Goal: Information Seeking & Learning: Learn about a topic

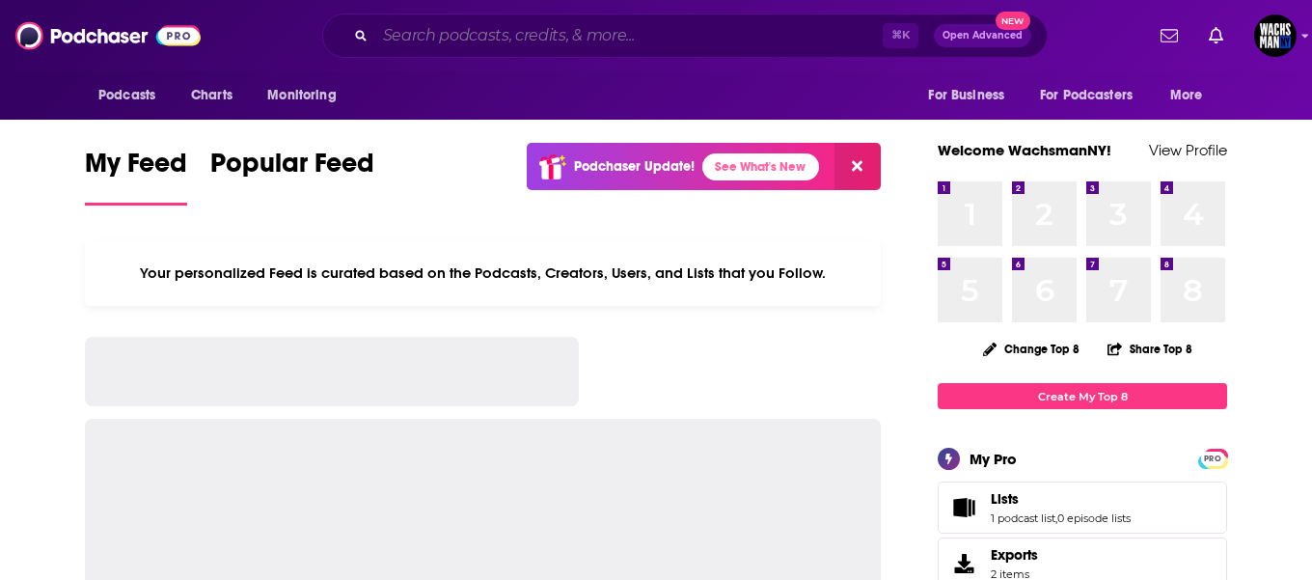
click at [425, 40] on input "Search podcasts, credits, & more..." at bounding box center [628, 35] width 507 height 31
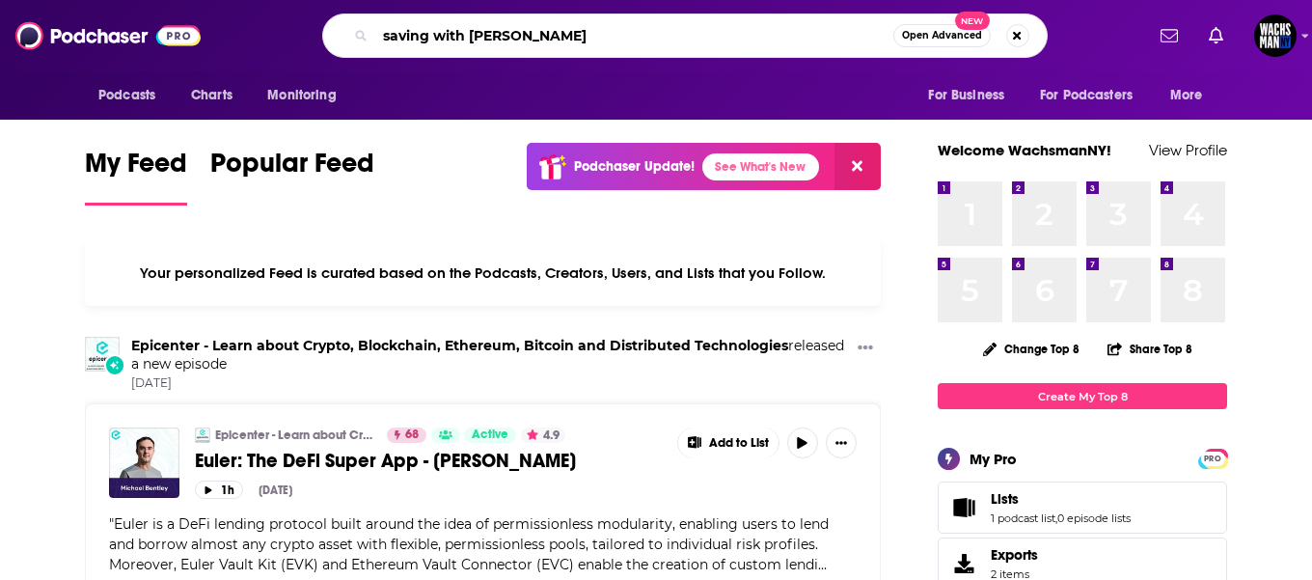
type input "saving with [PERSON_NAME]"
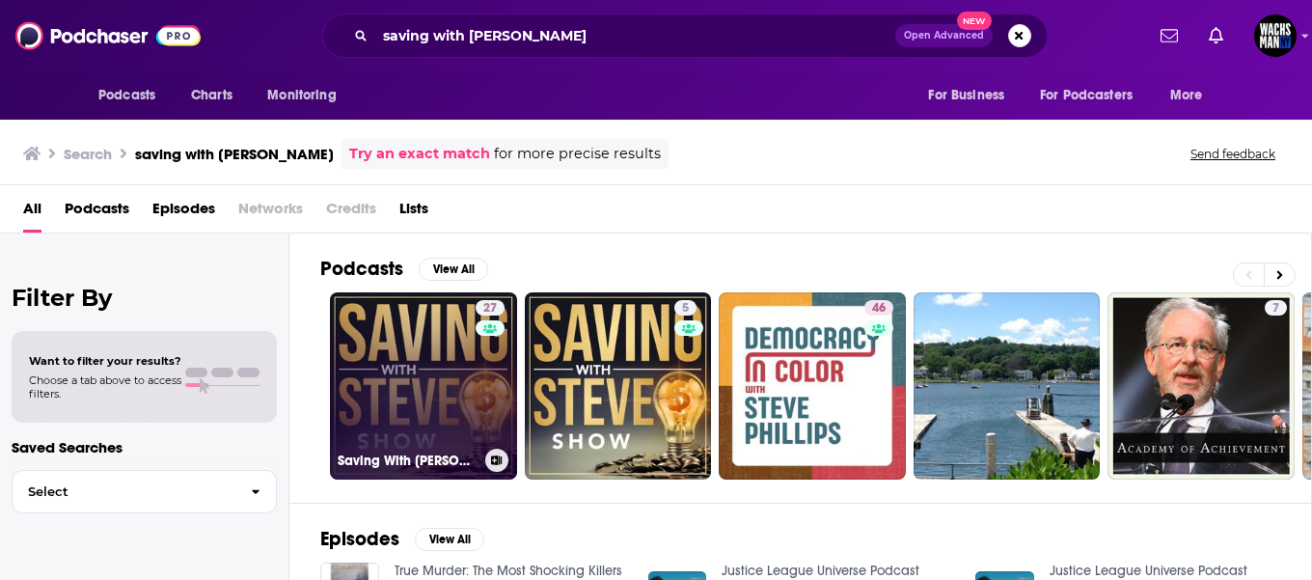
click at [433, 422] on link "27 Saving With [PERSON_NAME]" at bounding box center [423, 385] width 187 height 187
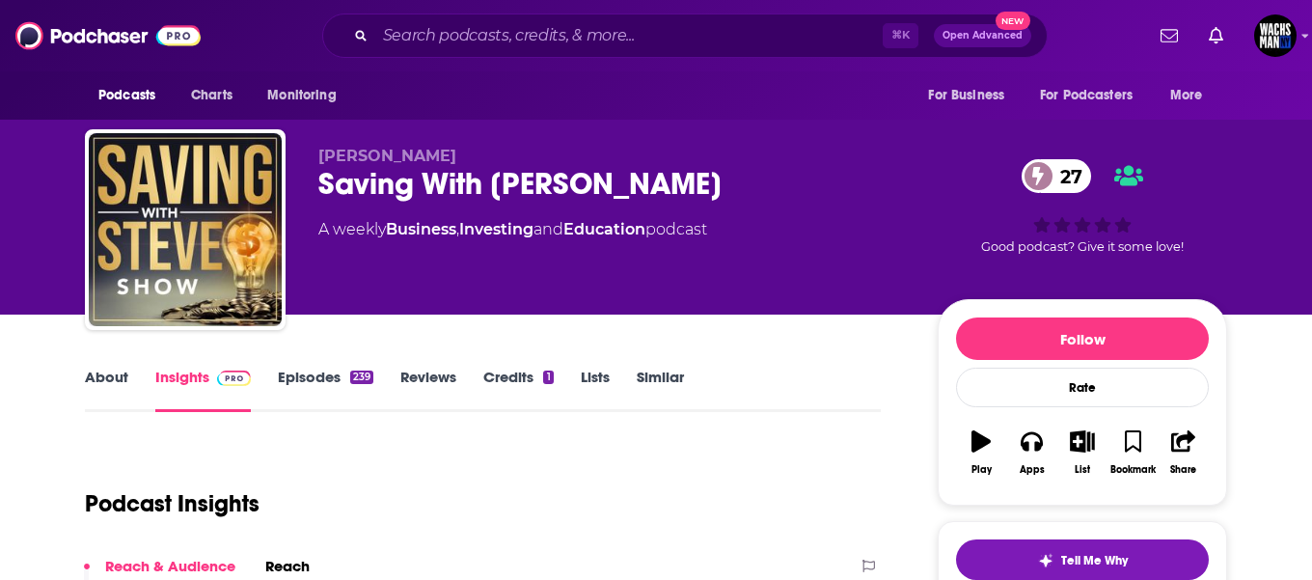
click at [609, 189] on div "Saving With [PERSON_NAME] 27" at bounding box center [612, 184] width 589 height 38
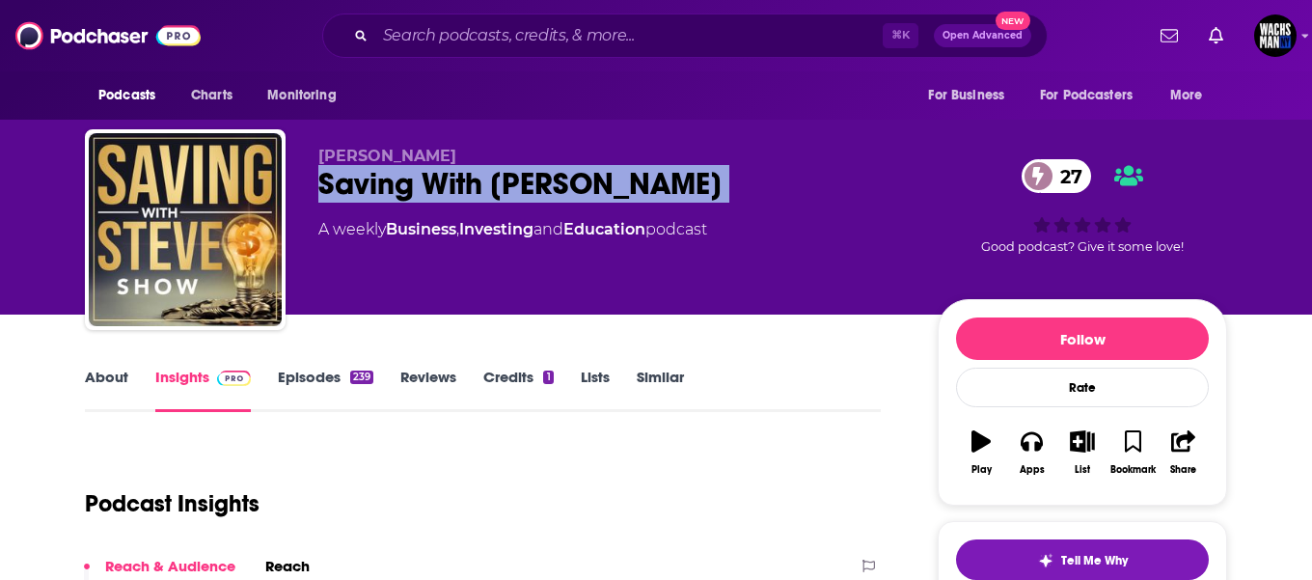
click at [609, 189] on div "Saving With [PERSON_NAME] 27" at bounding box center [612, 184] width 589 height 38
copy div "Saving With [PERSON_NAME] 27"
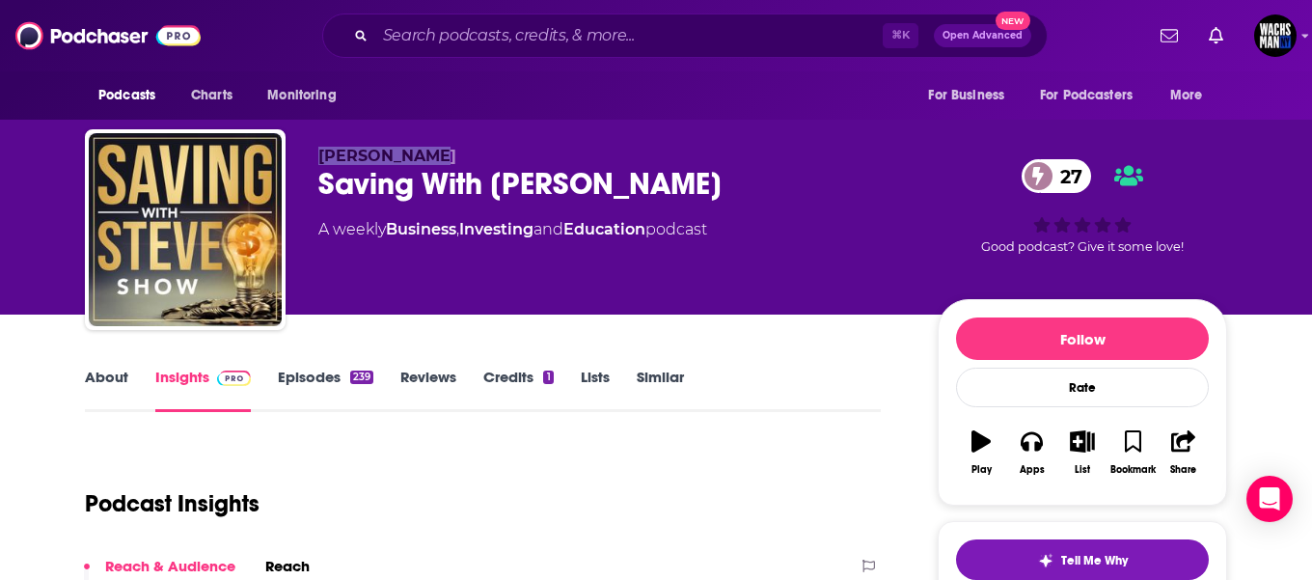
drag, startPoint x: 444, startPoint y: 152, endPoint x: 314, endPoint y: 160, distance: 130.5
click at [314, 160] on div "[PERSON_NAME] Saving With [PERSON_NAME] 27 A weekly Business , Investing and Ed…" at bounding box center [656, 233] width 1142 height 208
copy span "[PERSON_NAME]"
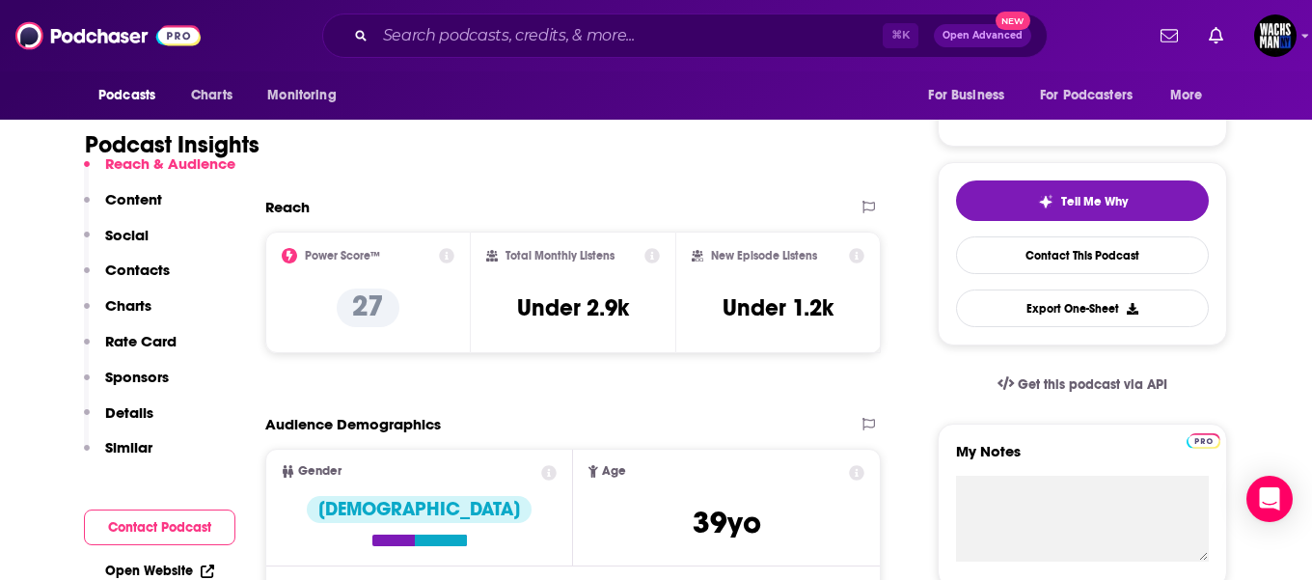
scroll to position [361, 0]
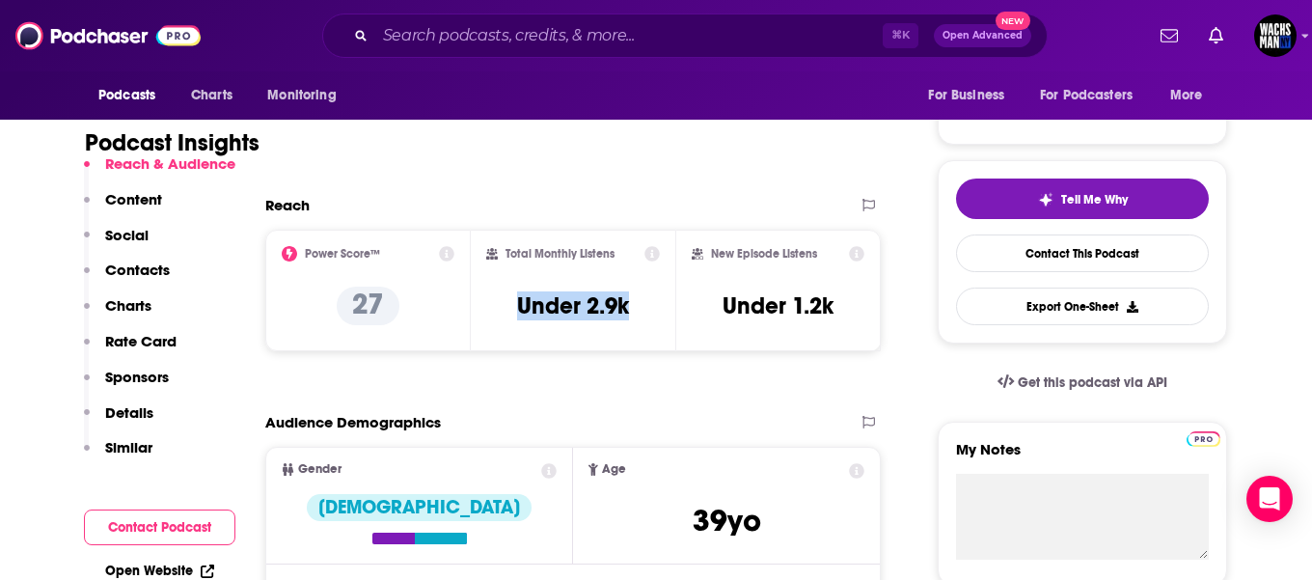
drag, startPoint x: 638, startPoint y: 308, endPoint x: 513, endPoint y: 310, distance: 124.5
click at [513, 310] on div "Total Monthly Listens Under 2.9k" at bounding box center [573, 290] width 175 height 89
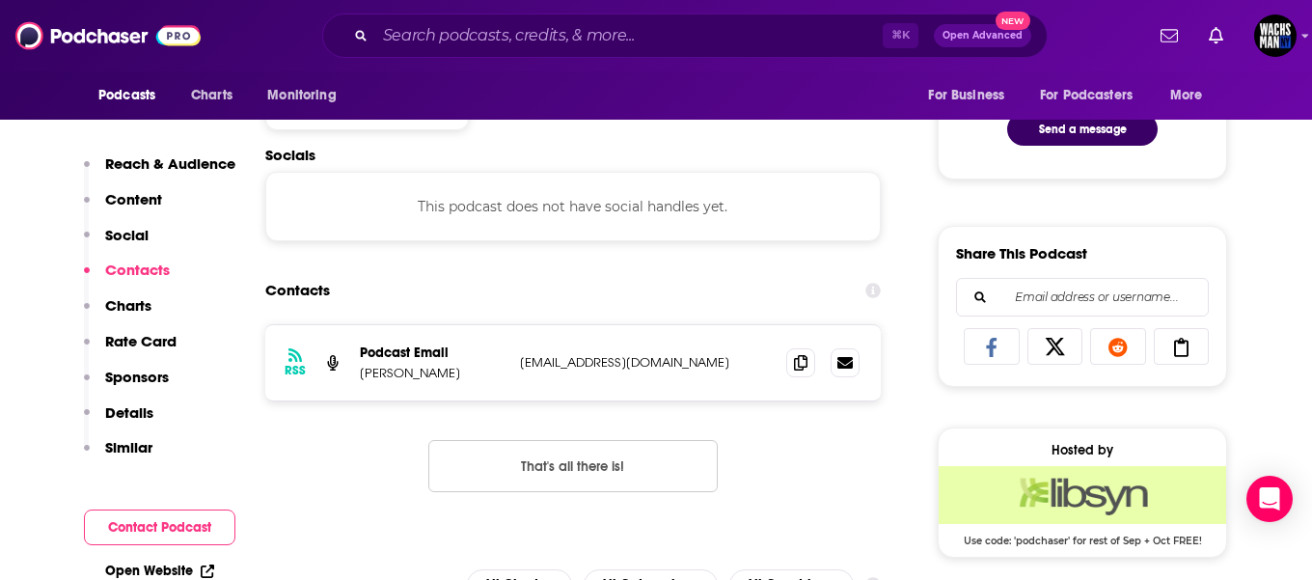
scroll to position [1056, 0]
click at [793, 366] on span at bounding box center [800, 360] width 29 height 29
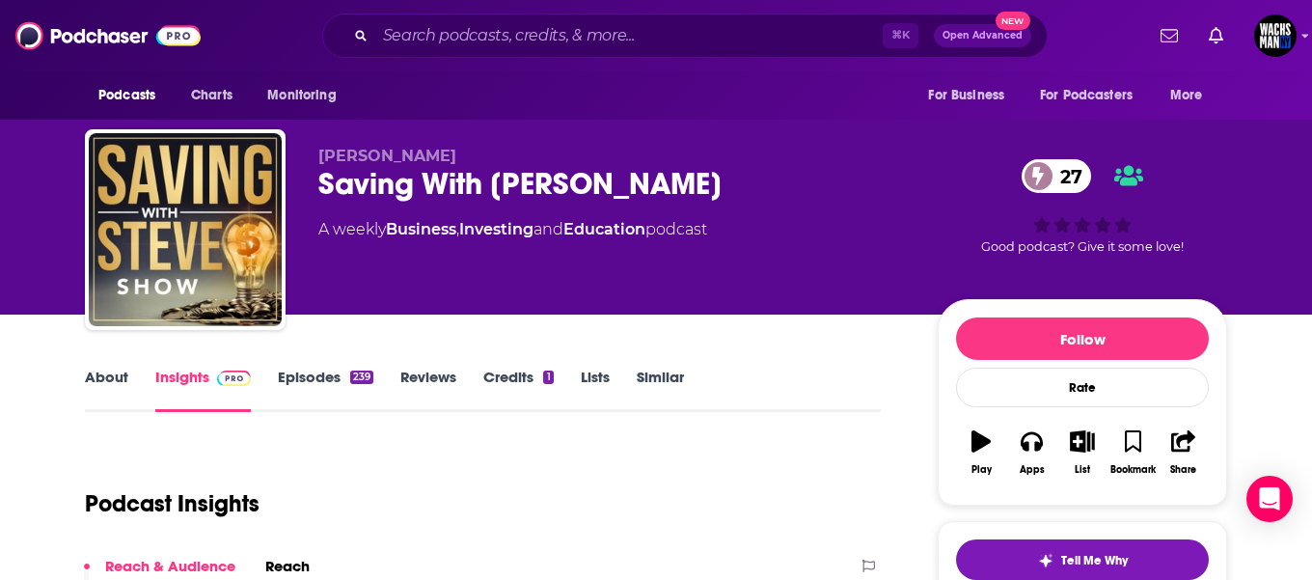
click at [110, 380] on link "About" at bounding box center [106, 390] width 43 height 44
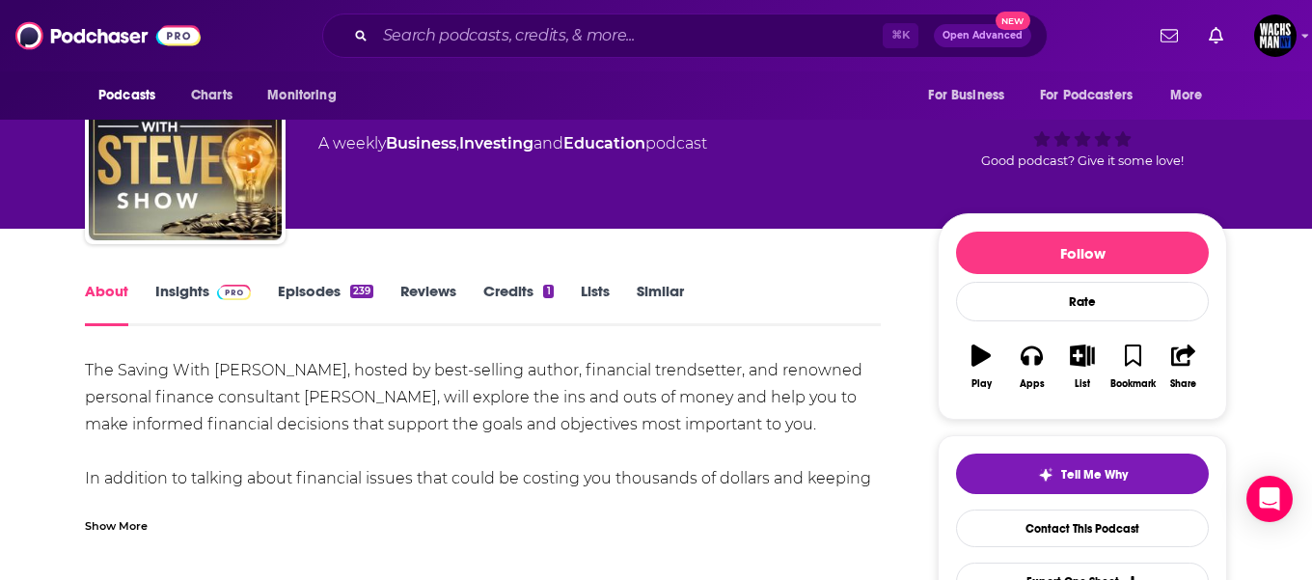
scroll to position [108, 0]
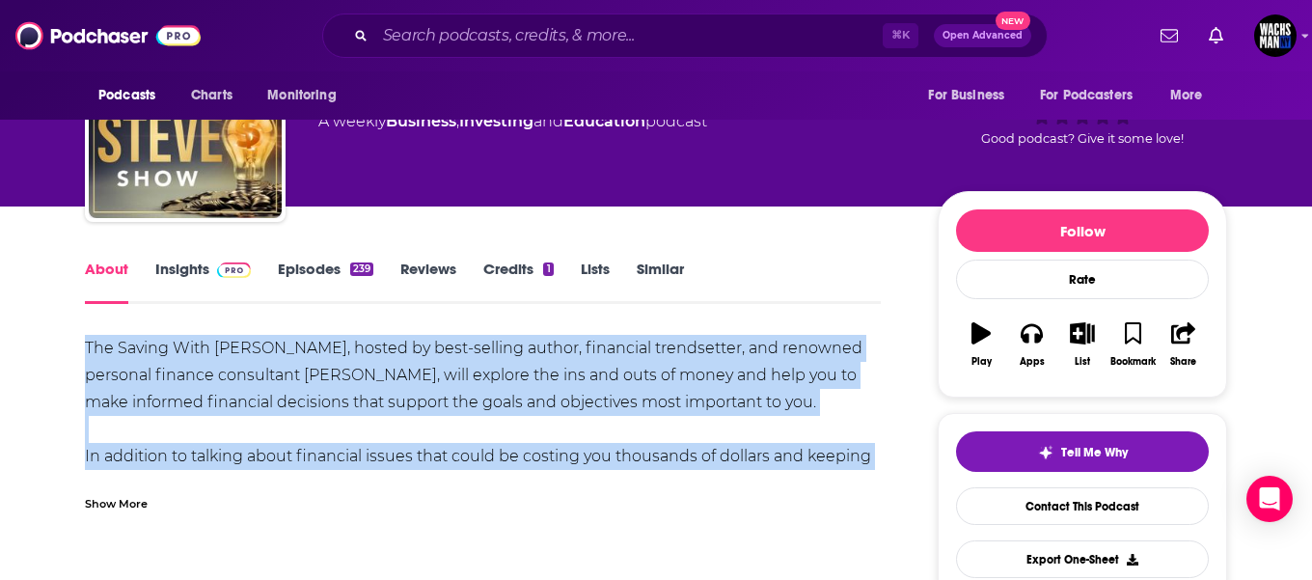
drag, startPoint x: 86, startPoint y: 345, endPoint x: 877, endPoint y: 469, distance: 800.7
click at [877, 469] on div "The Saving With [PERSON_NAME], hosted by best-selling author, financial trendse…" at bounding box center [483, 443] width 796 height 216
copy div "The Saving With [PERSON_NAME], hosted by best-selling author, financial trendse…"
click at [310, 271] on link "Episodes 239" at bounding box center [326, 282] width 96 height 44
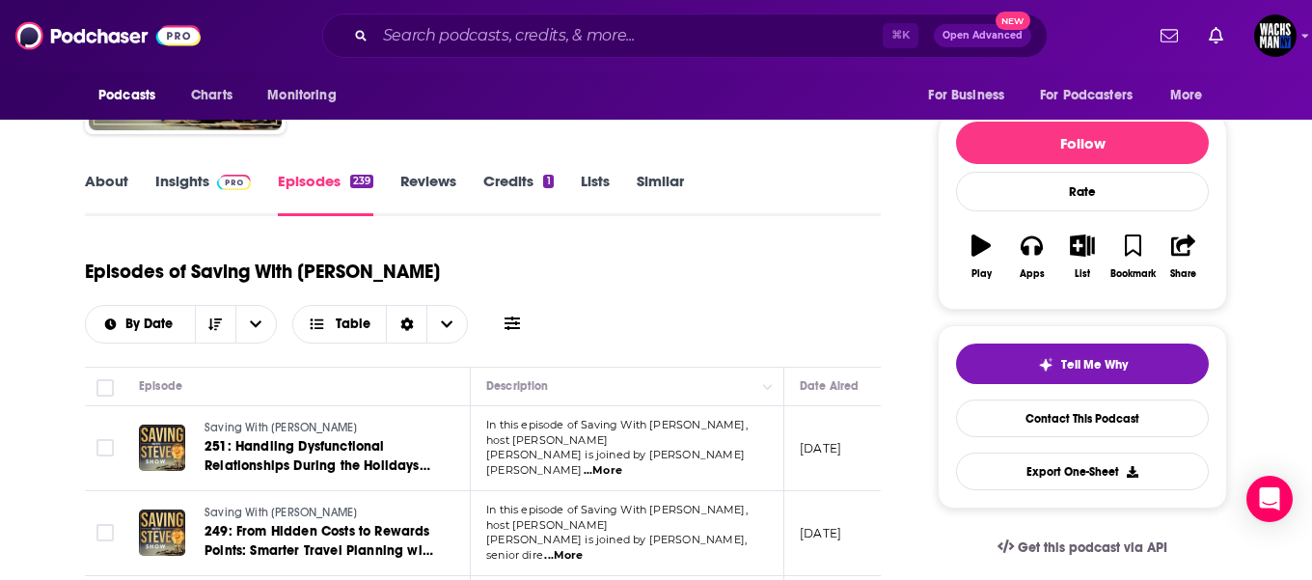
scroll to position [178, 0]
